Goal: Check status: Check status

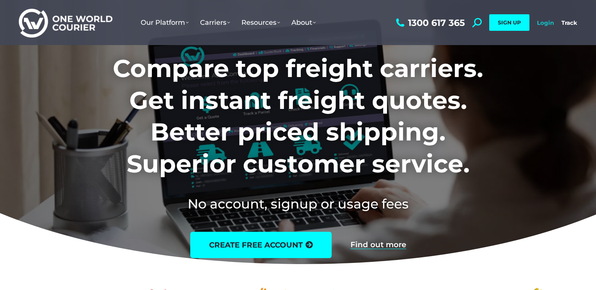
click at [548, 21] on link "Login" at bounding box center [545, 22] width 17 height 7
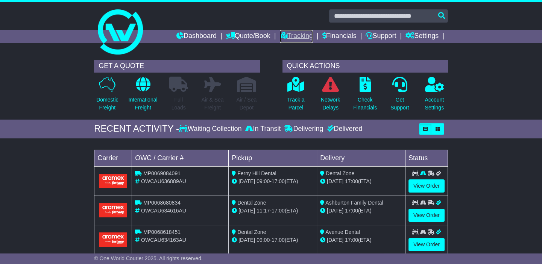
click at [301, 31] on link "Tracking" at bounding box center [296, 36] width 33 height 13
click at [301, 34] on link "Tracking" at bounding box center [296, 36] width 33 height 13
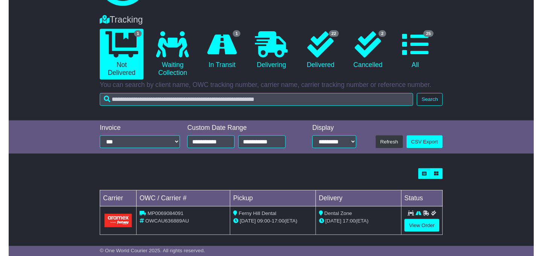
scroll to position [53, 0]
